Goal: Find specific page/section: Find specific page/section

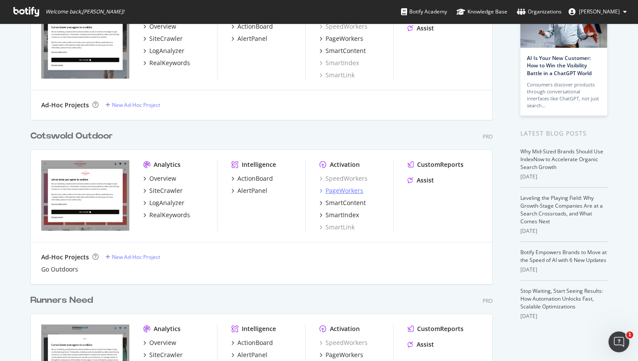
click at [355, 189] on div "PageWorkers" at bounding box center [345, 190] width 38 height 9
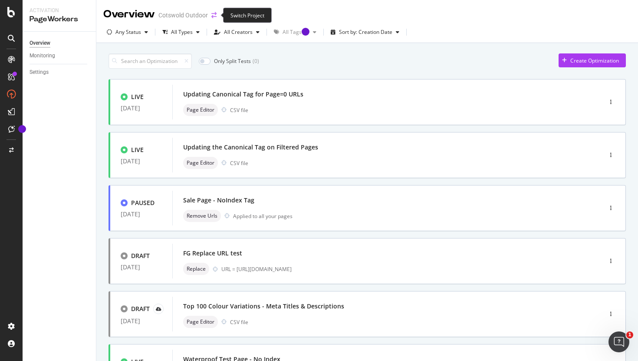
click at [211, 13] on icon "arrow-right-arrow-left" at bounding box center [213, 15] width 5 height 6
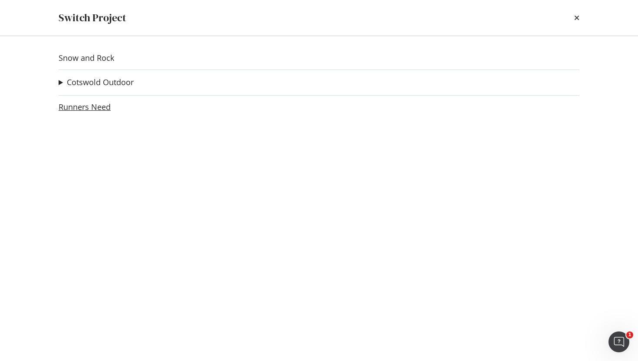
click at [100, 104] on link "Runners Need" at bounding box center [85, 106] width 52 height 9
